Goal: Navigation & Orientation: Find specific page/section

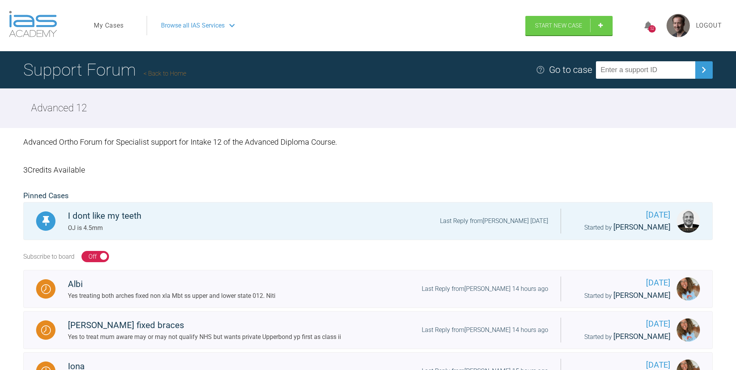
click at [656, 29] on div "52" at bounding box center [651, 26] width 29 height 18
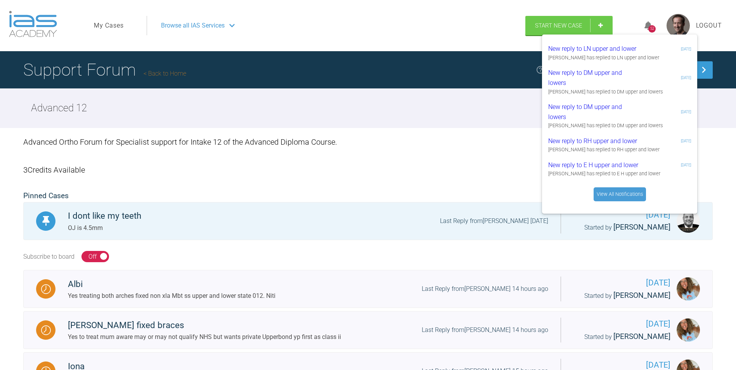
click at [647, 29] on icon at bounding box center [648, 25] width 8 height 9
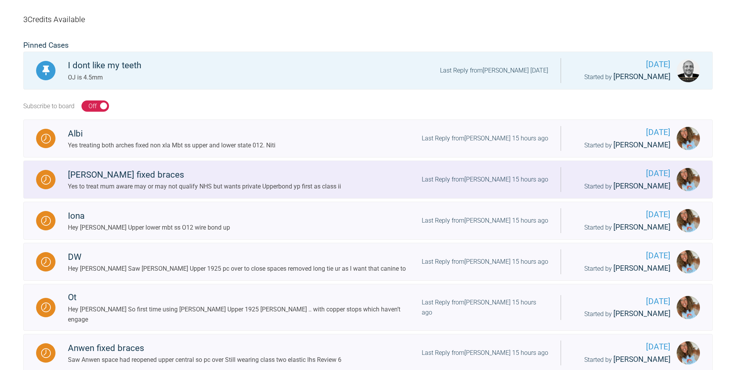
scroll to position [155, 0]
